Goal: Download file/media

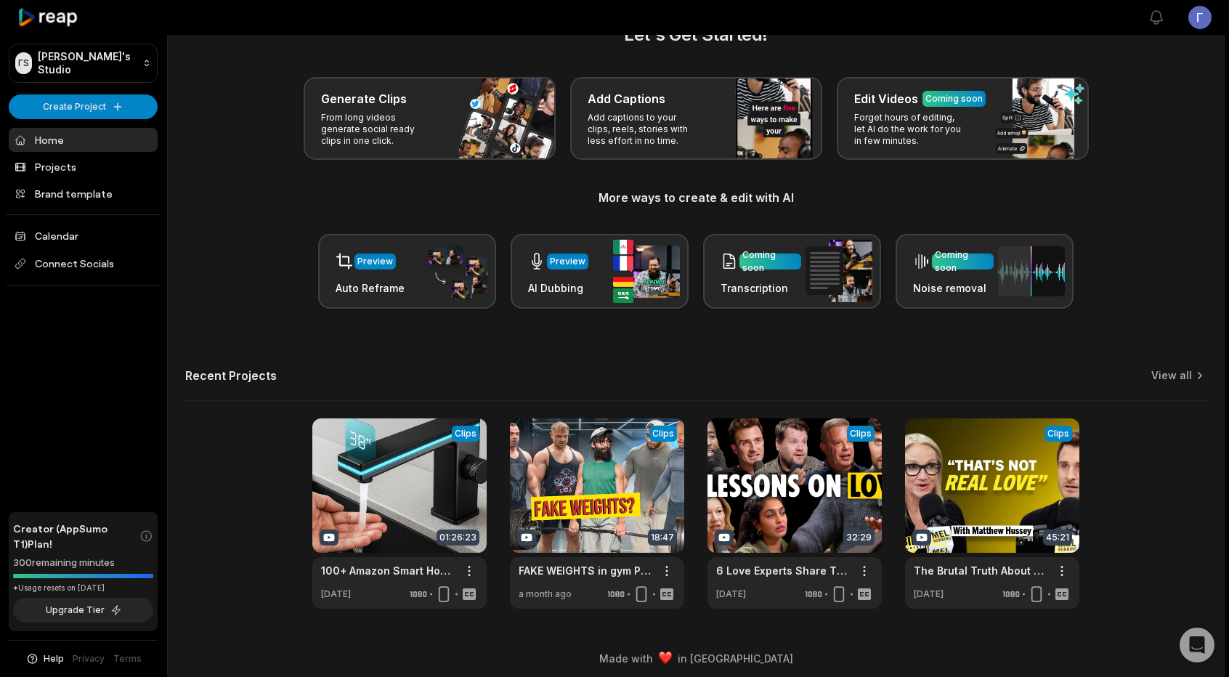
scroll to position [46, 0]
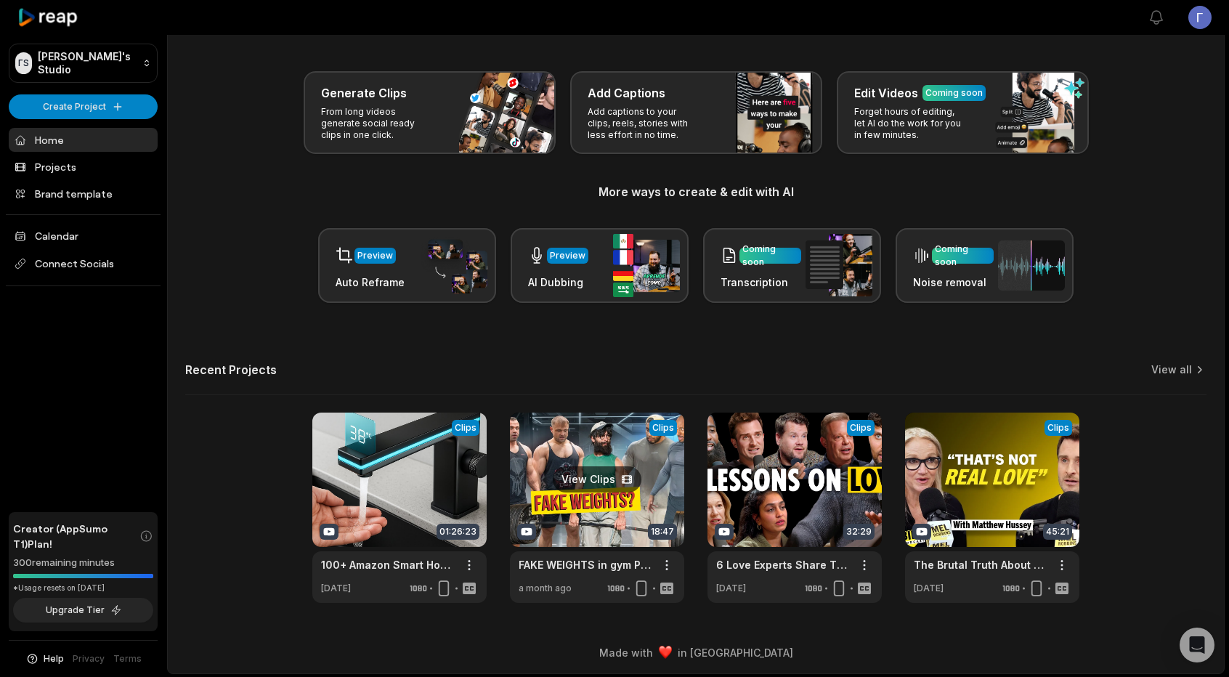
click at [609, 480] on link at bounding box center [597, 508] width 174 height 190
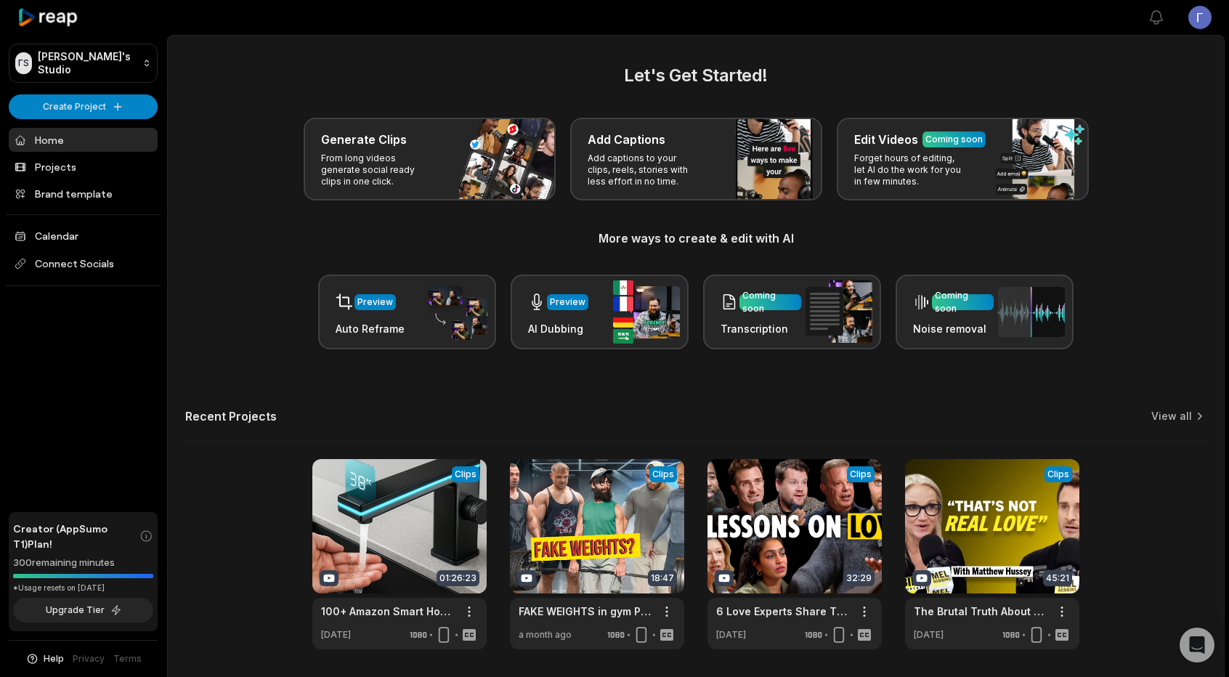
scroll to position [46, 0]
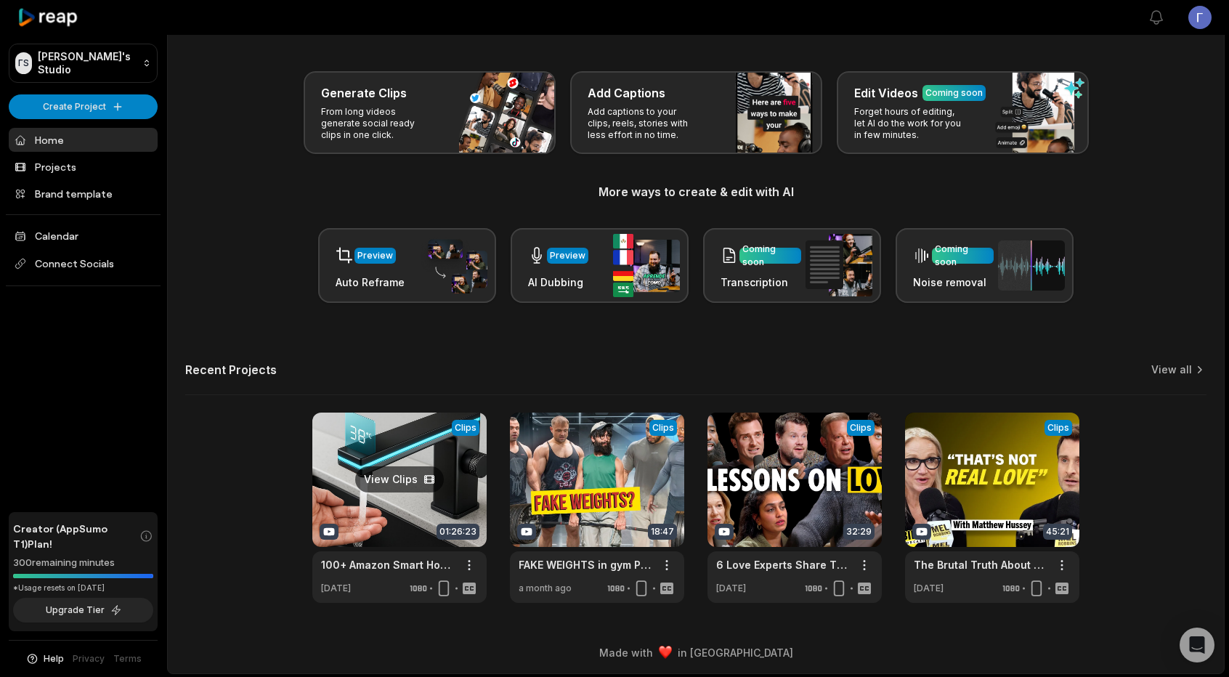
click at [442, 458] on link at bounding box center [399, 508] width 174 height 190
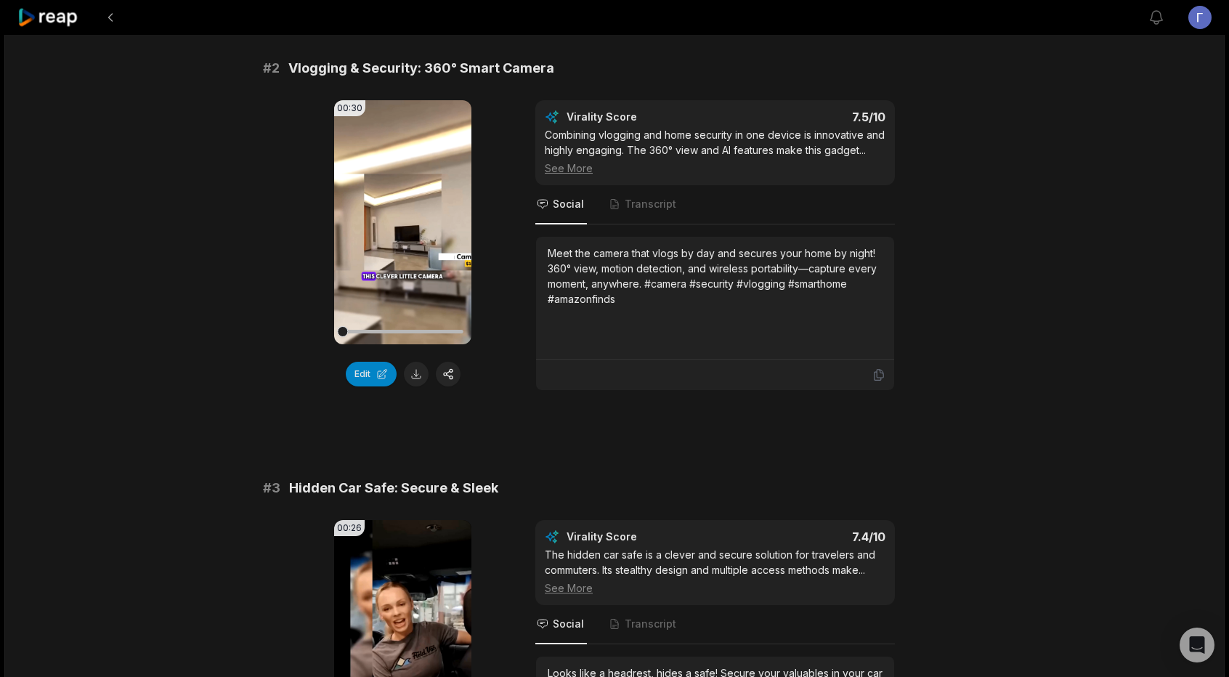
scroll to position [291, 0]
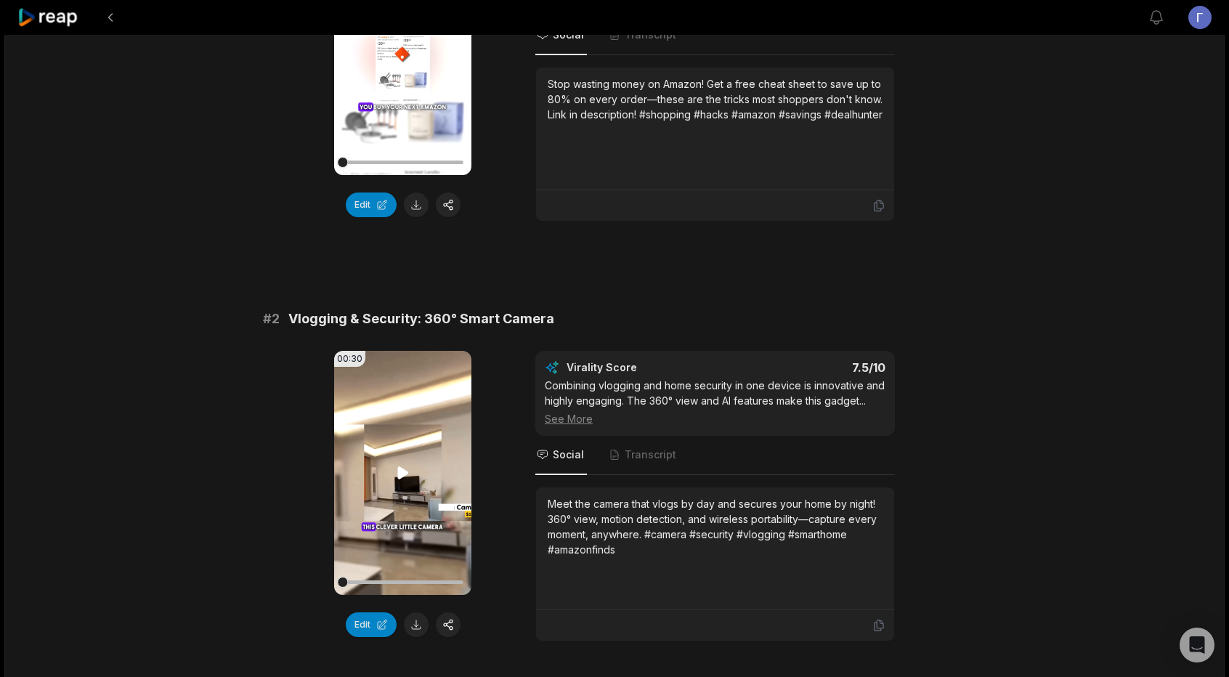
click at [408, 479] on icon at bounding box center [402, 472] width 17 height 17
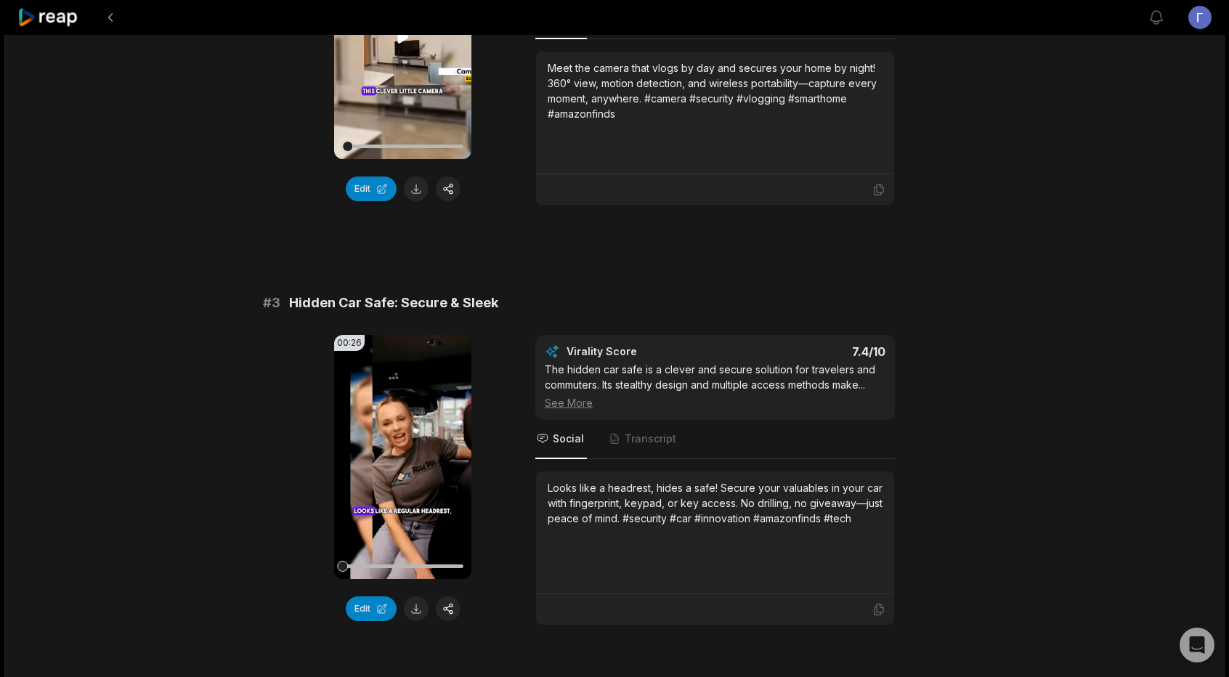
click at [408, 460] on icon at bounding box center [402, 456] width 17 height 17
click at [421, 599] on button at bounding box center [416, 608] width 25 height 25
drag, startPoint x: 288, startPoint y: 301, endPoint x: 495, endPoint y: 300, distance: 207.8
click at [495, 300] on div "# 3 Hidden Car Safe: Secure & Sleek" at bounding box center [614, 303] width 703 height 20
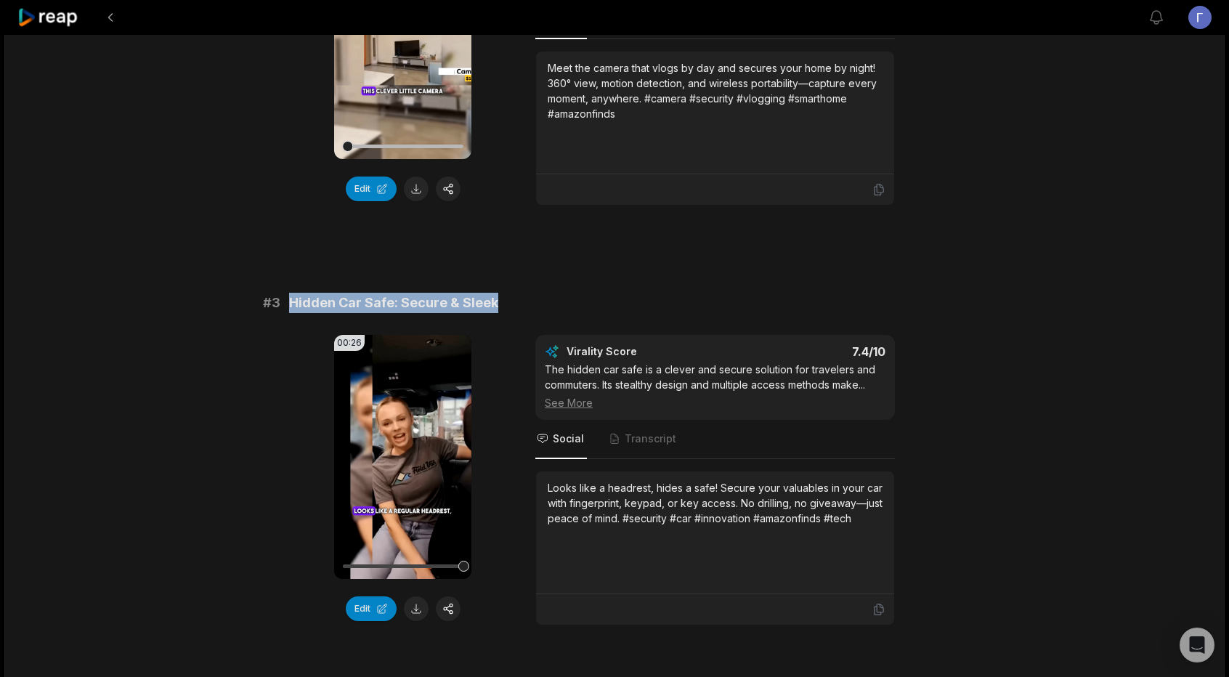
copy span "Hidden Car Safe: Secure & Sleek"
